Goal: Entertainment & Leisure: Consume media (video, audio)

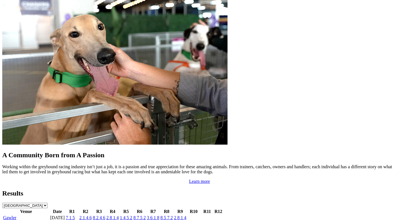
scroll to position [450, 0]
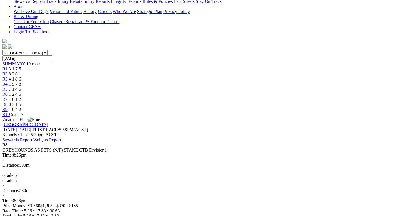
scroll to position [141, 0]
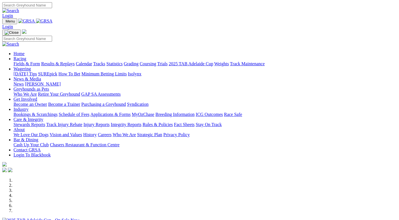
scroll to position [451, 0]
